Goal: Information Seeking & Learning: Find specific fact

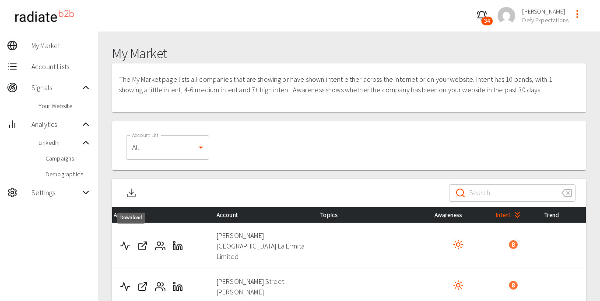
click at [135, 193] on icon "Download" at bounding box center [131, 193] width 11 height 11
click at [484, 16] on icon "button" at bounding box center [482, 16] width 11 height 11
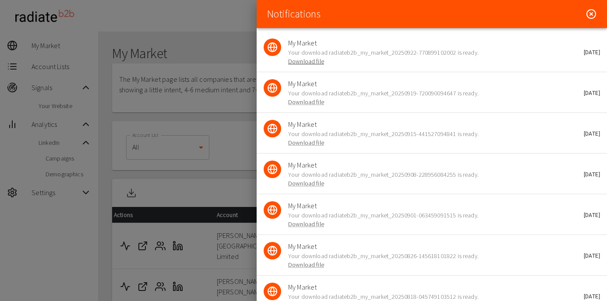
click at [296, 62] on link "Download file" at bounding box center [306, 61] width 36 height 8
click at [586, 12] on icon at bounding box center [591, 14] width 11 height 11
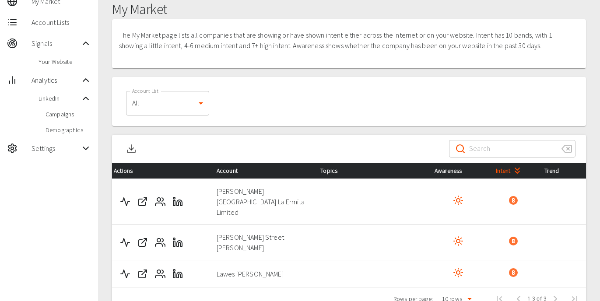
scroll to position [49, 0]
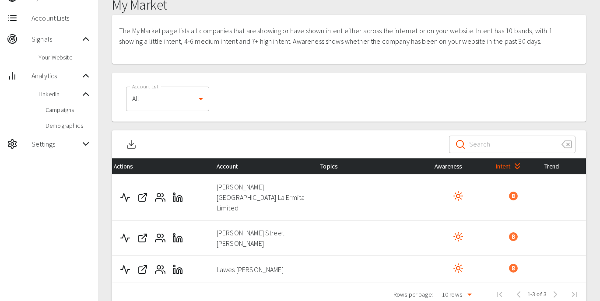
click at [596, 129] on div "My Market The My Market page lists all companies that are showing or have shown…" at bounding box center [349, 151] width 502 height 337
click at [393, 81] on div "Account List All 0 Account List" at bounding box center [349, 97] width 467 height 42
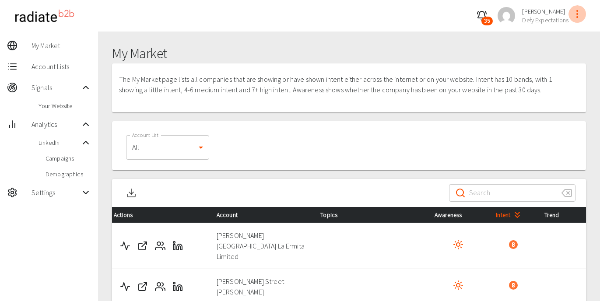
click at [574, 15] on icon "profile-menu" at bounding box center [577, 14] width 11 height 11
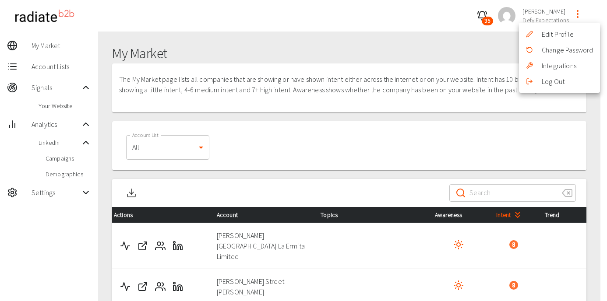
click at [55, 69] on div at bounding box center [303, 150] width 607 height 301
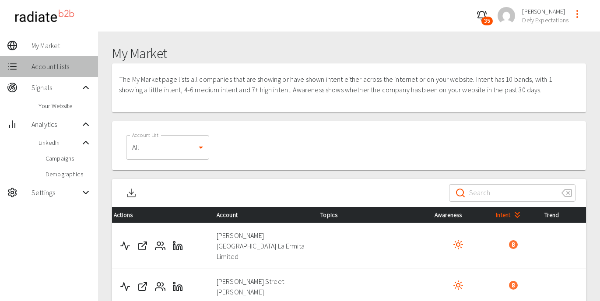
click at [53, 69] on span "Account Lists" at bounding box center [62, 66] width 60 height 11
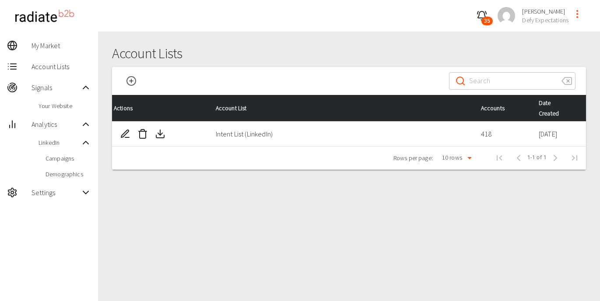
click at [64, 198] on div "Settings" at bounding box center [49, 192] width 98 height 21
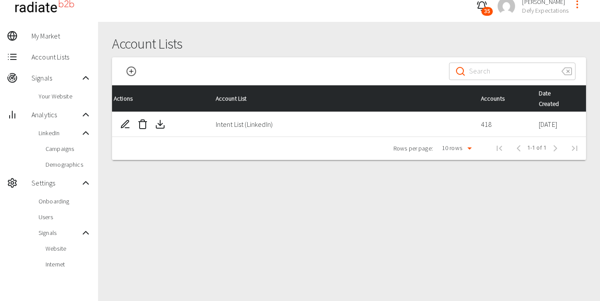
scroll to position [32, 0]
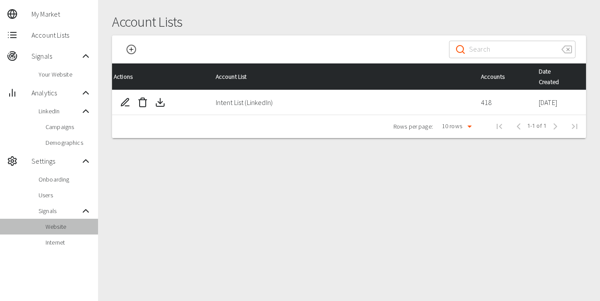
click at [65, 231] on span "Website" at bounding box center [69, 226] width 46 height 9
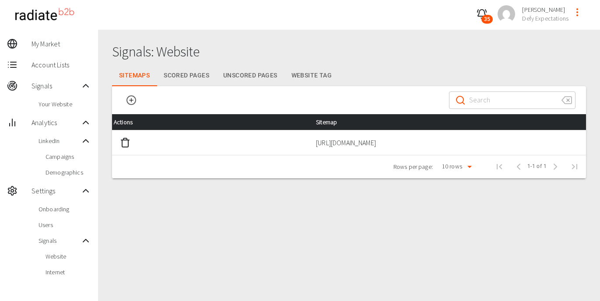
scroll to position [32, 0]
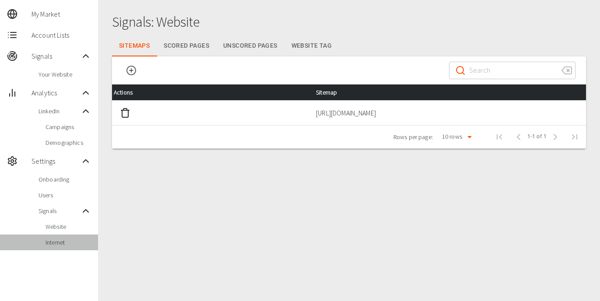
click at [48, 242] on span "Internet" at bounding box center [69, 242] width 46 height 9
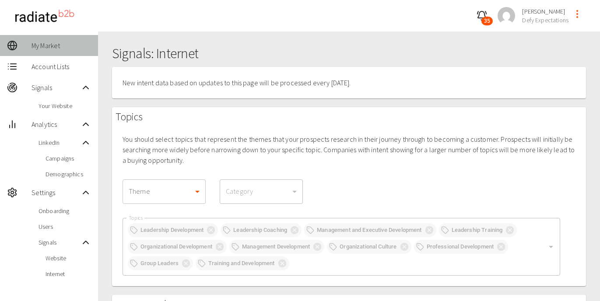
click at [49, 50] on span "My Market" at bounding box center [62, 45] width 60 height 11
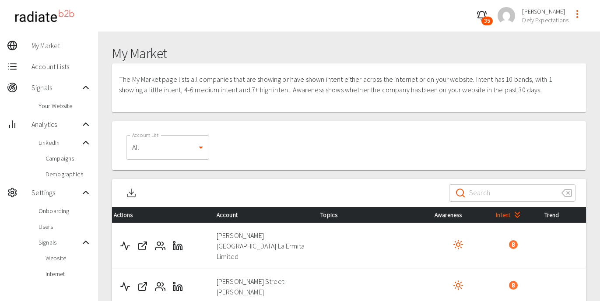
click at [483, 194] on input "Search" at bounding box center [511, 193] width 85 height 25
paste input "[PERSON_NAME][GEOGRAPHIC_DATA] La Ermita Limited"
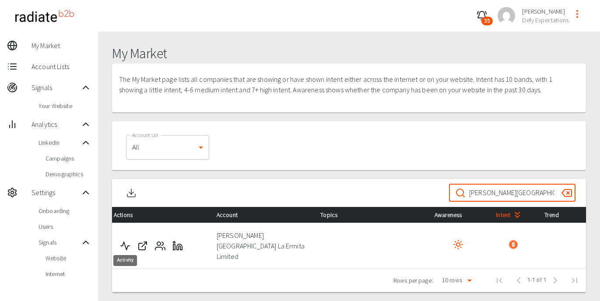
type input "[PERSON_NAME][GEOGRAPHIC_DATA] La Ermita Limited"
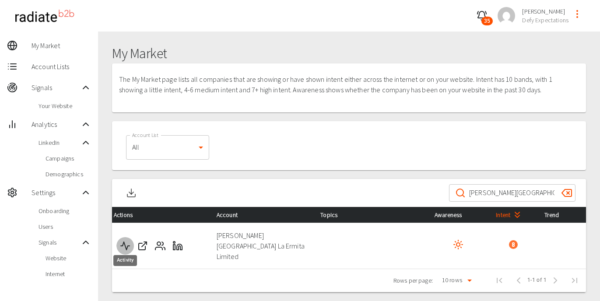
click at [124, 241] on icon "Activity" at bounding box center [125, 246] width 11 height 11
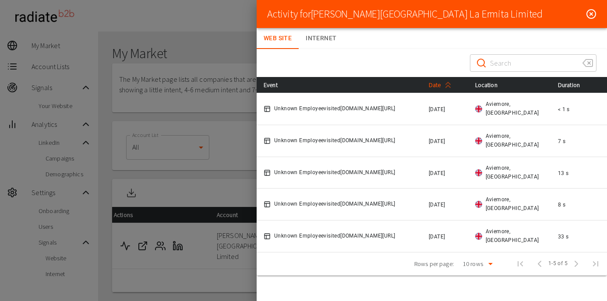
click at [442, 84] on span "Date" at bounding box center [441, 85] width 26 height 11
click at [591, 16] on icon at bounding box center [591, 14] width 11 height 11
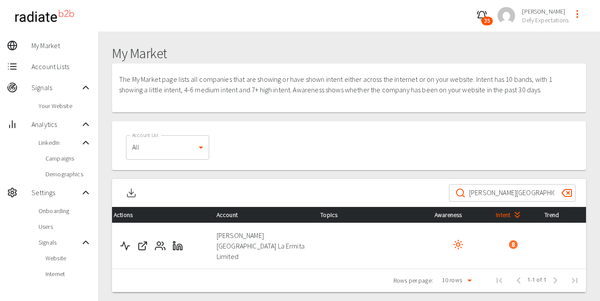
click at [564, 195] on icon "clear" at bounding box center [567, 193] width 10 height 7
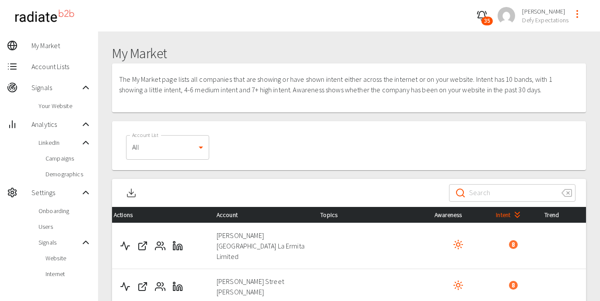
click at [502, 195] on input "Search" at bounding box center [511, 193] width 85 height 25
paste input "[PERSON_NAME] Street [PERSON_NAME]"
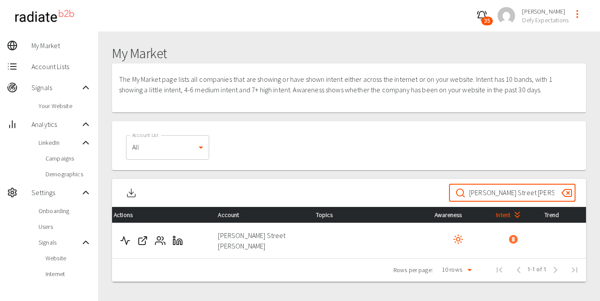
type input "[PERSON_NAME] Street [PERSON_NAME]"
click at [120, 239] on icon "Activity" at bounding box center [125, 240] width 11 height 11
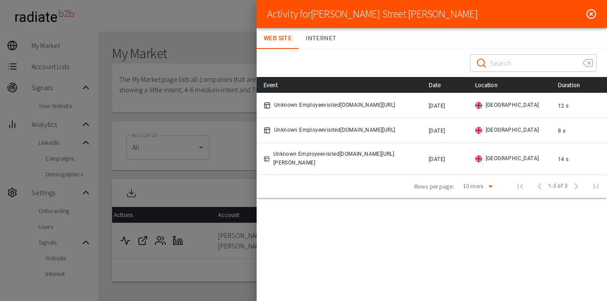
click at [591, 16] on icon at bounding box center [591, 14] width 11 height 11
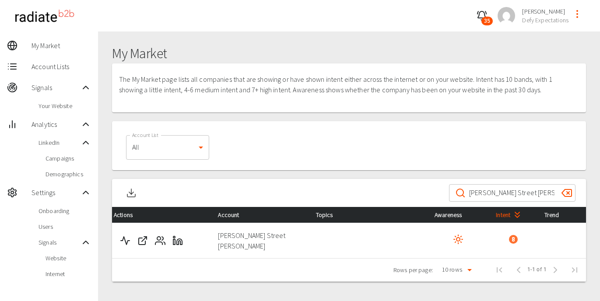
click at [569, 190] on icon "clear" at bounding box center [567, 193] width 10 height 7
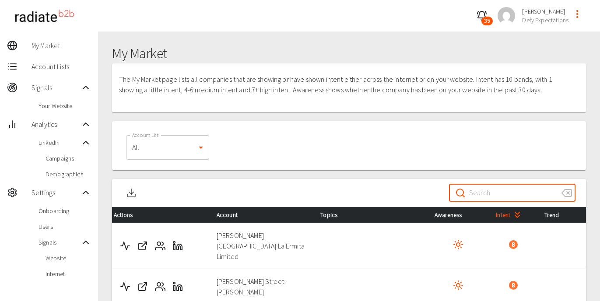
click at [483, 191] on input "Search" at bounding box center [511, 193] width 85 height 25
paste input "Lawes [PERSON_NAME]"
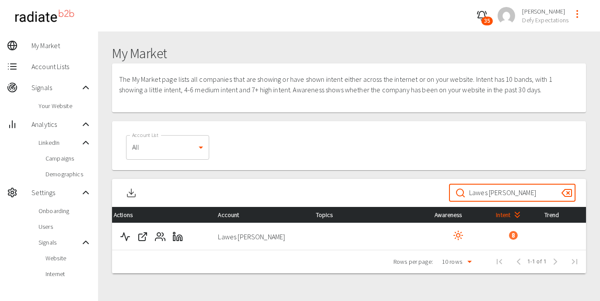
type input "Lawes [PERSON_NAME]"
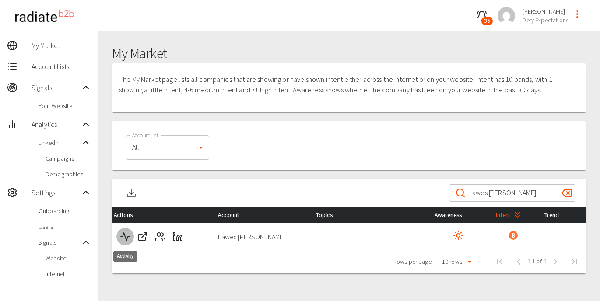
click at [123, 237] on icon "Activity" at bounding box center [125, 237] width 11 height 11
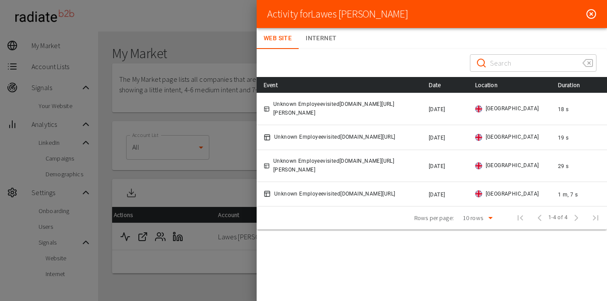
click at [587, 17] on circle at bounding box center [590, 14] width 9 height 9
